Goal: Ask a question

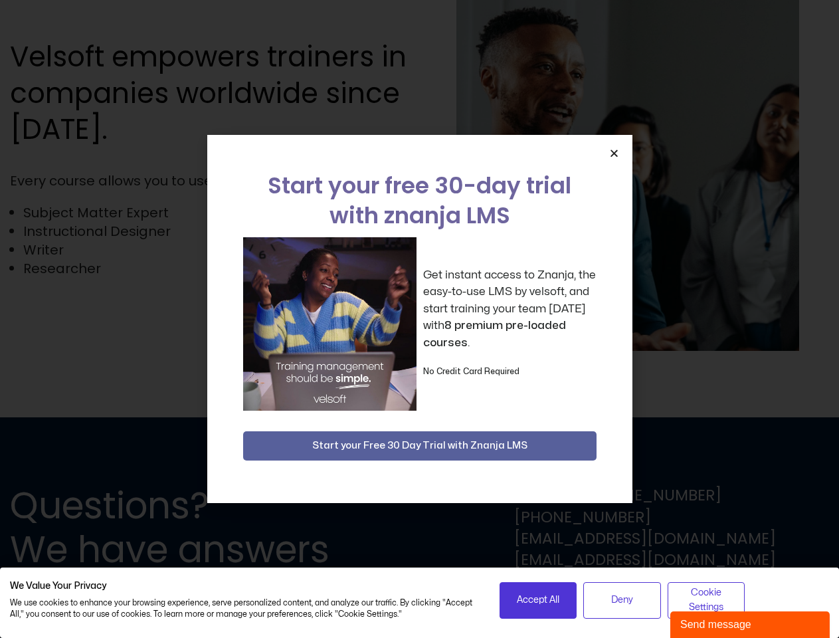
click at [419, 319] on div "Get instant access to Znanja, the easy-to-use LMS by velsoft, and start trainin…" at bounding box center [419, 323] width 353 height 173
click at [614, 153] on icon "Close" at bounding box center [614, 153] width 10 height 10
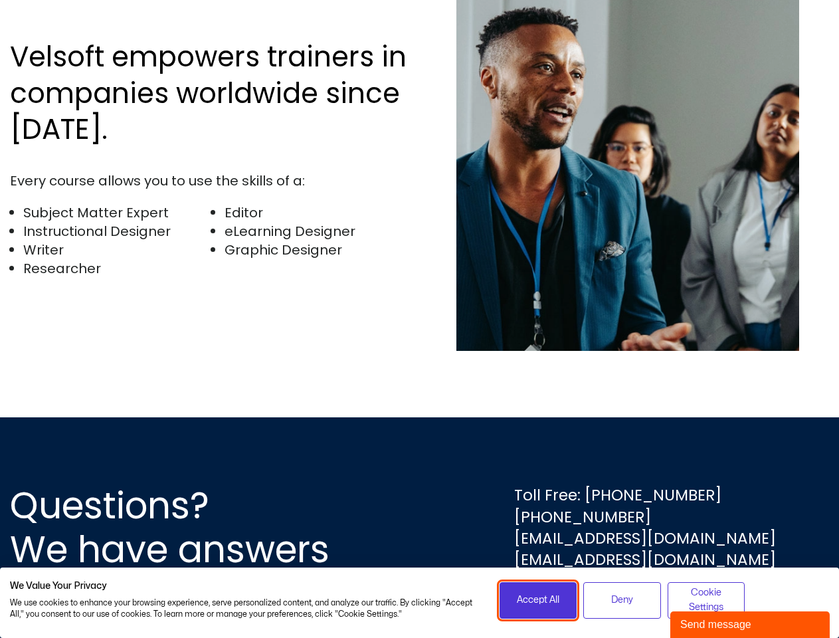
click at [538, 600] on span "Accept All" at bounding box center [538, 599] width 43 height 15
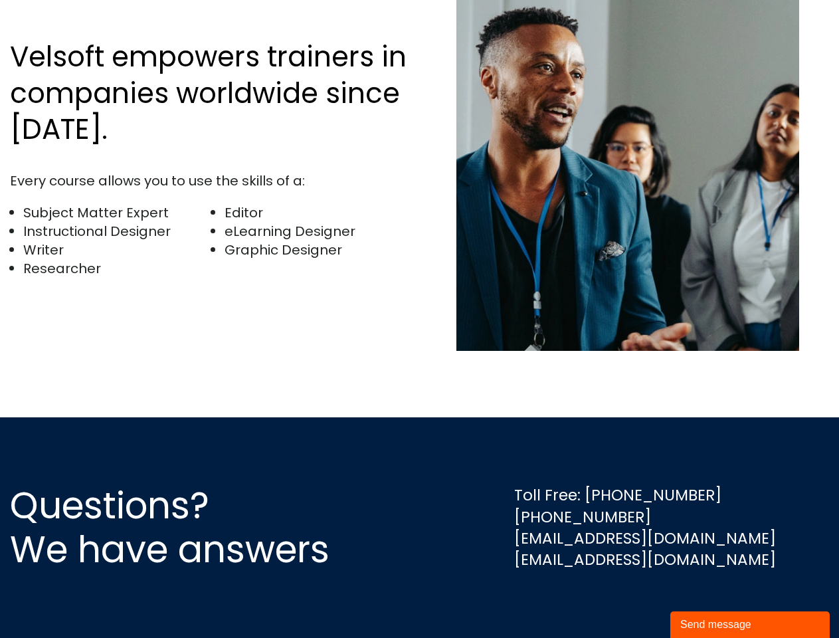
click at [622, 600] on div "Questions? We have answers Toll Free: [PHONE_NUMBER] [PHONE_NUMBER] [EMAIL_ADDR…" at bounding box center [419, 527] width 839 height 220
click at [706, 600] on div "Questions? We have answers Toll Free: [PHONE_NUMBER] [PHONE_NUMBER] [EMAIL_ADDR…" at bounding box center [419, 527] width 839 height 220
click at [750, 624] on div "Send message" at bounding box center [749, 624] width 139 height 16
